Goal: Task Accomplishment & Management: Manage account settings

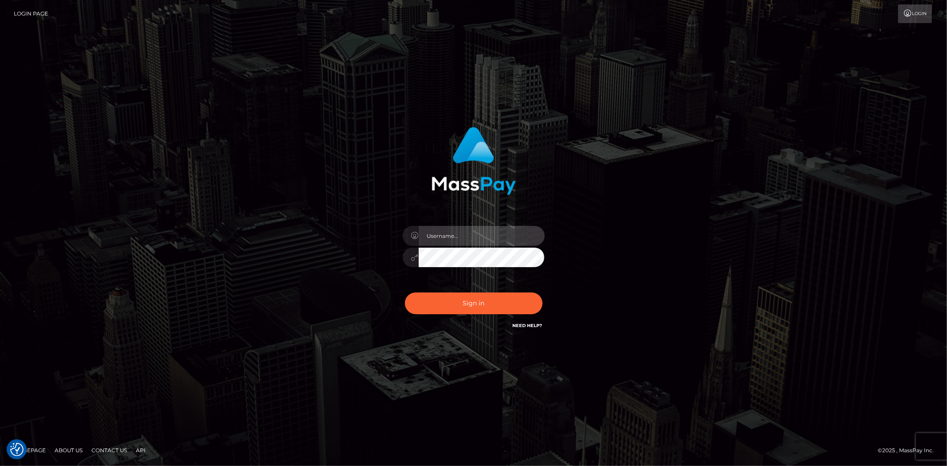
click at [456, 240] on input "text" at bounding box center [482, 236] width 126 height 20
type input "Bern.Spree"
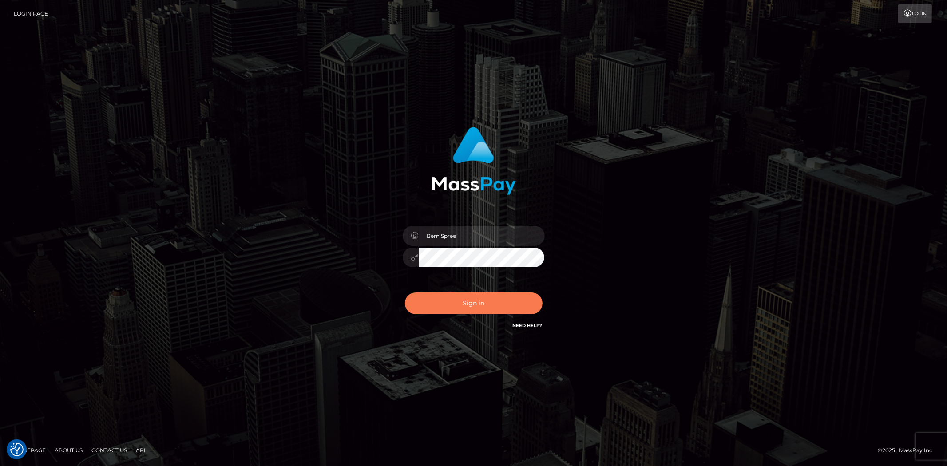
click at [447, 301] on button "Sign in" at bounding box center [474, 304] width 138 height 22
click at [460, 303] on button "Sign in" at bounding box center [474, 304] width 138 height 22
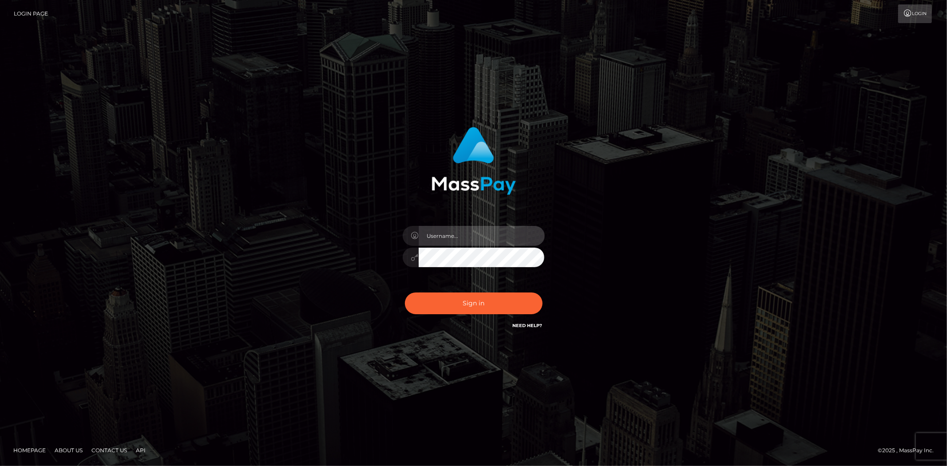
click at [468, 232] on input "text" at bounding box center [482, 236] width 126 height 20
type input "Bern.Spree"
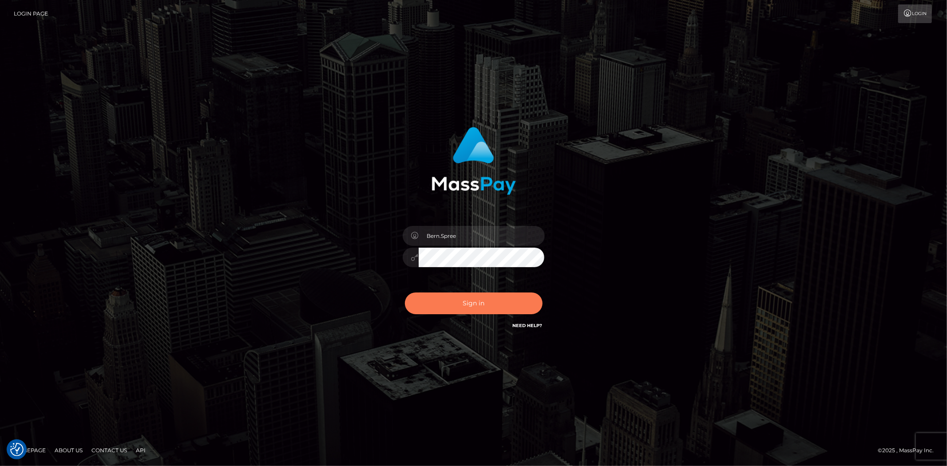
click at [446, 296] on button "Sign in" at bounding box center [474, 304] width 138 height 22
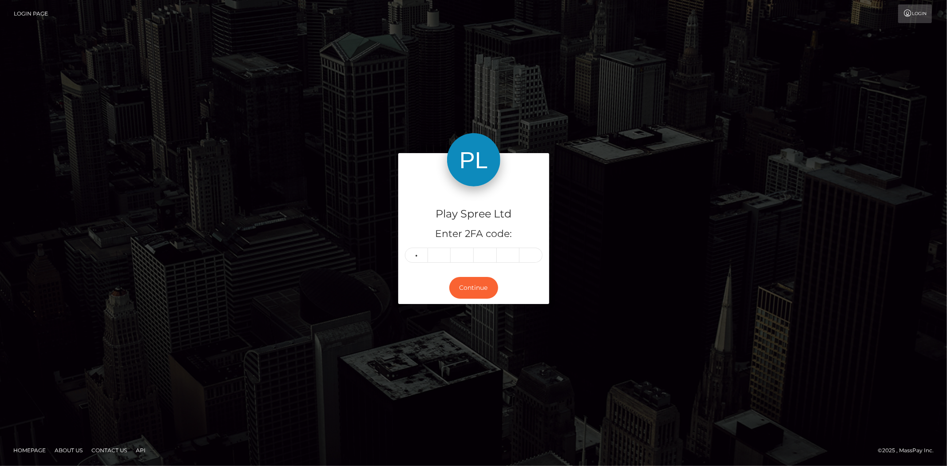
type input "8"
type input "6"
type input "4"
type input "8"
type input "2"
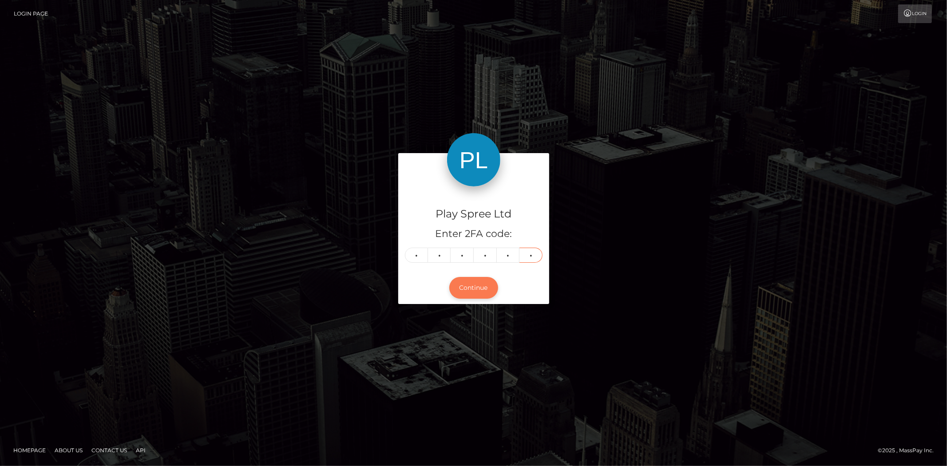
type input "4"
click at [471, 277] on button "Continue" at bounding box center [473, 288] width 49 height 22
click at [465, 278] on button "Continue" at bounding box center [473, 288] width 49 height 22
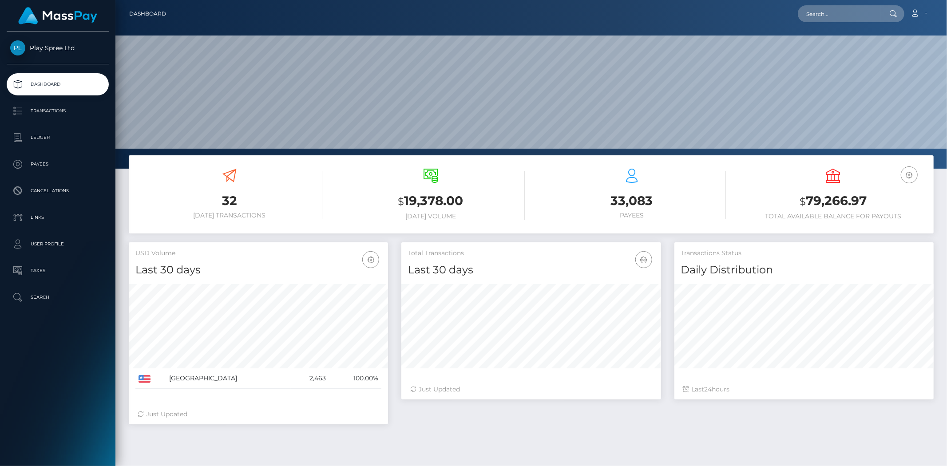
scroll to position [157, 259]
drag, startPoint x: 807, startPoint y: 197, endPoint x: 866, endPoint y: 200, distance: 59.2
click at [866, 200] on h3 "$ 79,266.97" at bounding box center [833, 201] width 188 height 18
copy h3 "79,266.97"
click at [419, 5] on div "Loading... Loading... Account Edit Profile Logout" at bounding box center [553, 13] width 760 height 19
